Goal: Transaction & Acquisition: Purchase product/service

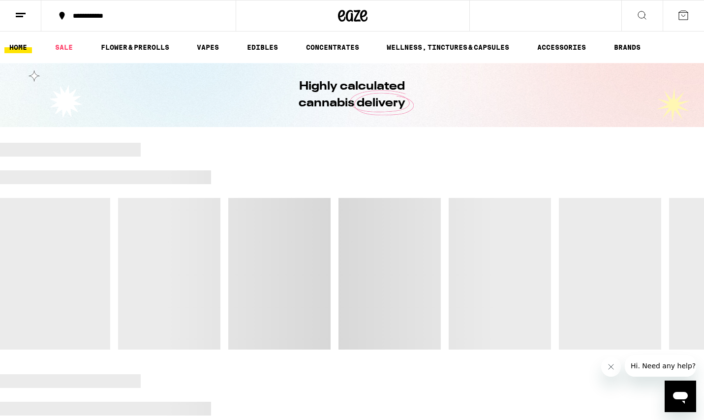
click at [672, 164] on div at bounding box center [352, 163] width 704 height 14
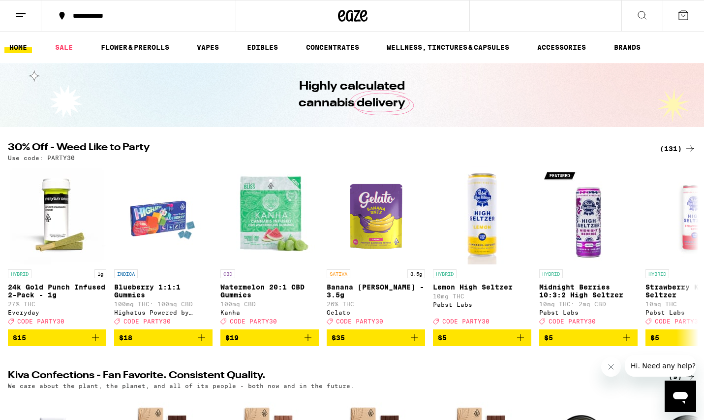
click at [669, 149] on div "(131)" at bounding box center [678, 149] width 36 height 12
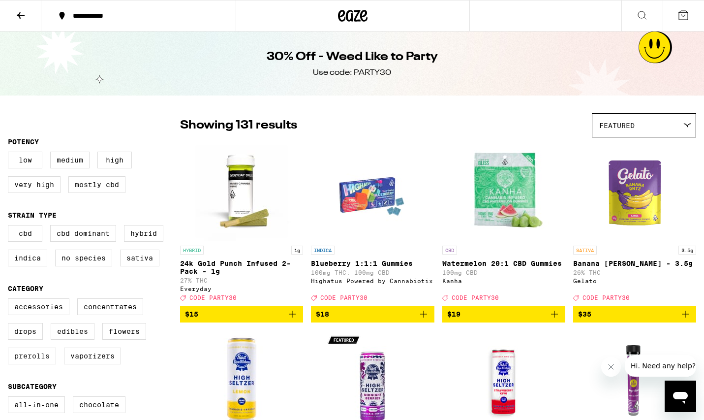
click at [30, 364] on label "Prerolls" at bounding box center [32, 355] width 48 height 17
click at [10, 300] on input "Prerolls" at bounding box center [10, 300] width 0 height 0
checkbox input "true"
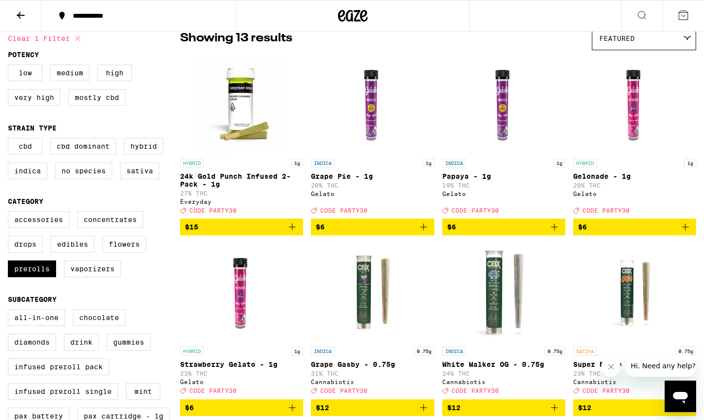
scroll to position [58, 0]
